Goal: Navigation & Orientation: Find specific page/section

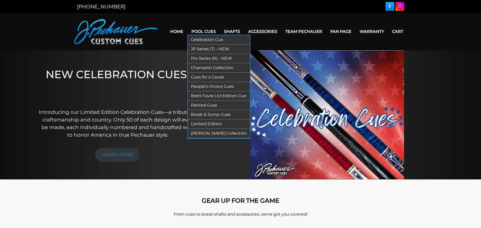
click at [203, 39] on link "Celebration Cue" at bounding box center [219, 39] width 62 height 9
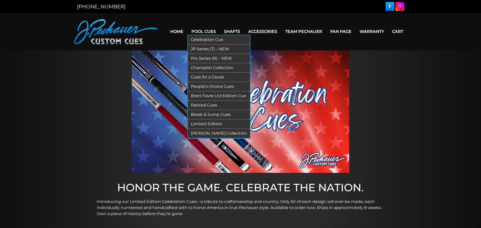
click at [206, 49] on link "JP Series (T) – NEW" at bounding box center [219, 48] width 62 height 9
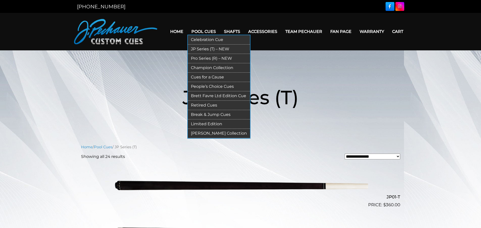
click at [206, 58] on link "Pro Series (R) – NEW" at bounding box center [219, 58] width 62 height 9
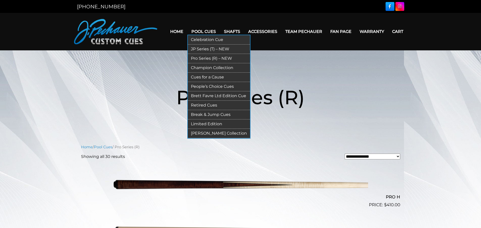
click at [207, 106] on link "Retired Cues" at bounding box center [219, 105] width 62 height 9
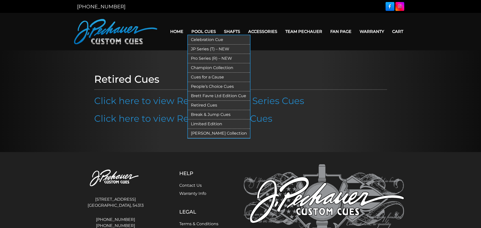
click at [204, 67] on link "Champion Collection" at bounding box center [219, 67] width 62 height 9
click at [202, 132] on link "[PERSON_NAME] Collection" at bounding box center [219, 133] width 62 height 9
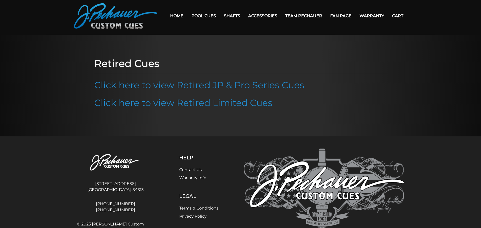
scroll to position [39, 0]
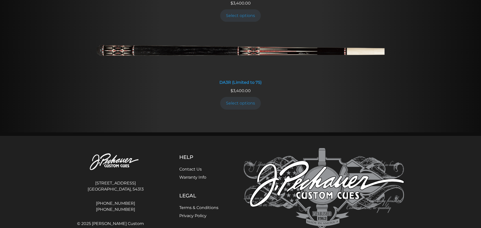
scroll to position [1049, 0]
